Goal: Find specific page/section: Find specific page/section

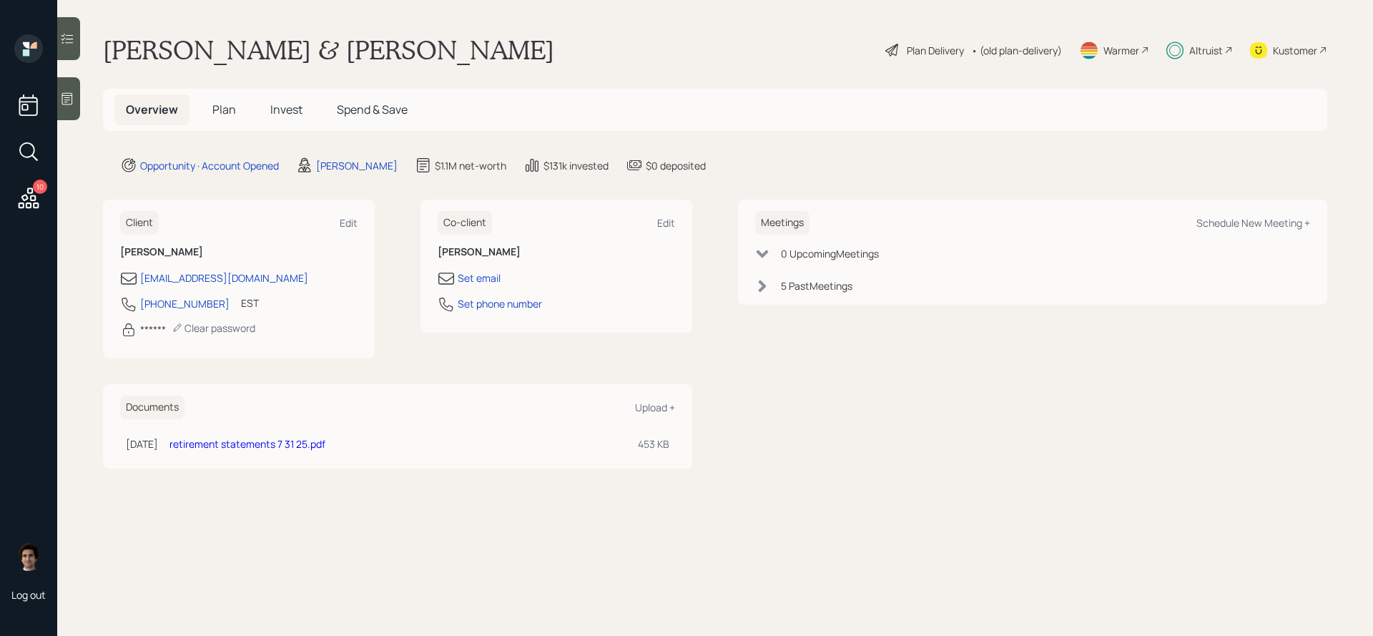
click at [1212, 45] on div "Altruist" at bounding box center [1206, 50] width 34 height 15
